Goal: Obtain resource: Obtain resource

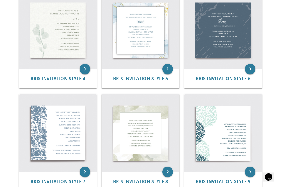
scroll to position [227, 0]
click at [164, 72] on icon "keyboard_arrow_right" at bounding box center [167, 69] width 11 height 11
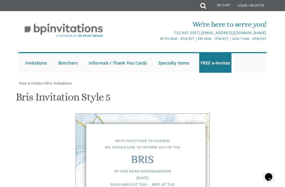
scroll to position [240, 0]
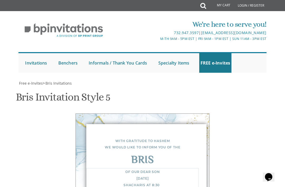
scroll to position [255, 0]
type textarea "Of our dear son [DATE] Shacharis at 8:30 Cong. Machzikeh Hadas [STREET_ADDRESS]…"
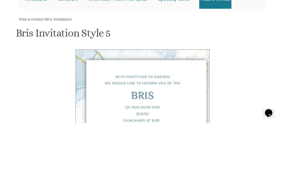
type textarea "[PERSON_NAME]"
type textarea "[PERSON_NAME] and [PERSON_NAME] [PERSON_NAME] and [PERSON_NAME] [PERSON_NAME] a…"
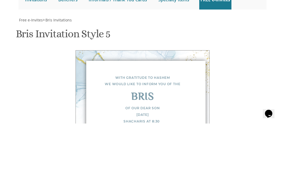
type input "[EMAIL_ADDRESS][DOMAIN_NAME]"
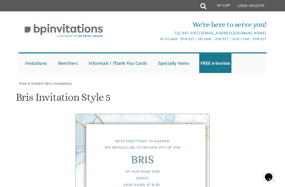
scroll to position [385, 0]
